Goal: Task Accomplishment & Management: Use online tool/utility

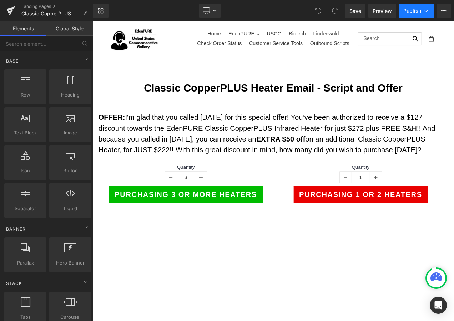
click at [432, 9] on button "Publish" at bounding box center [416, 11] width 35 height 14
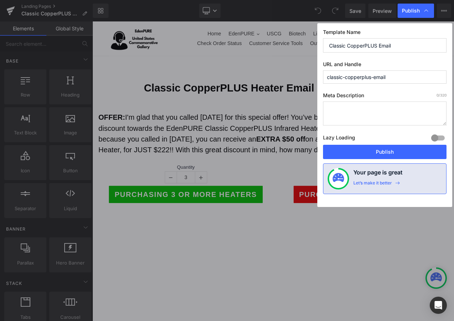
drag, startPoint x: 400, startPoint y: 77, endPoint x: 303, endPoint y: 71, distance: 97.7
click at [303, 71] on div "Publish Template Name Classic CopperPLUS Email URL and Handle classic-copperplu…" at bounding box center [227, 160] width 454 height 321
click at [396, 77] on input "classic-copperplus-email" at bounding box center [385, 76] width 124 height 13
drag, startPoint x: 399, startPoint y: 77, endPoint x: 290, endPoint y: 78, distance: 108.2
click at [290, 78] on div "Publish Template Name Classic CopperPLUS Email URL and Handle classic-copperplu…" at bounding box center [227, 160] width 454 height 321
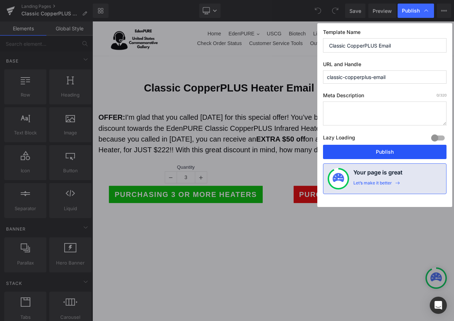
drag, startPoint x: 393, startPoint y: 155, endPoint x: 344, endPoint y: 150, distance: 49.1
click at [393, 155] on button "Publish" at bounding box center [385, 152] width 124 height 14
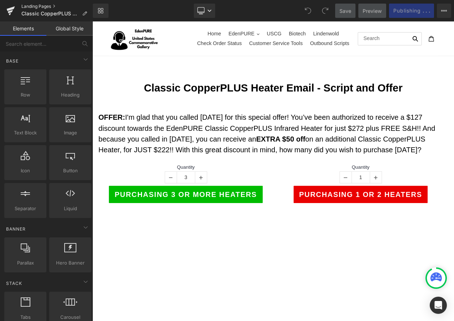
click at [31, 4] on link "Landing Pages" at bounding box center [56, 7] width 71 height 6
click at [31, 6] on link "Landing Pages" at bounding box center [56, 7] width 71 height 6
